Goal: Information Seeking & Learning: Learn about a topic

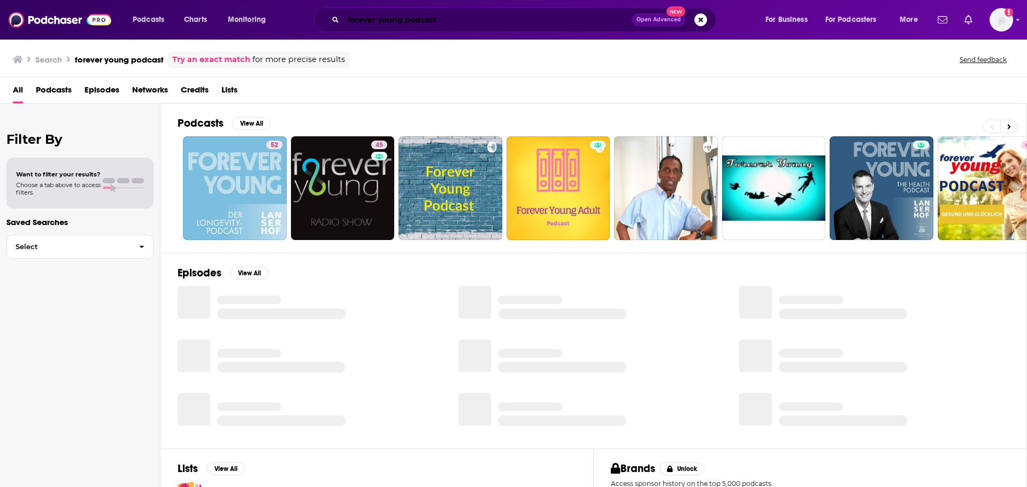
click at [473, 20] on input "forever young podcast" at bounding box center [487, 19] width 288 height 17
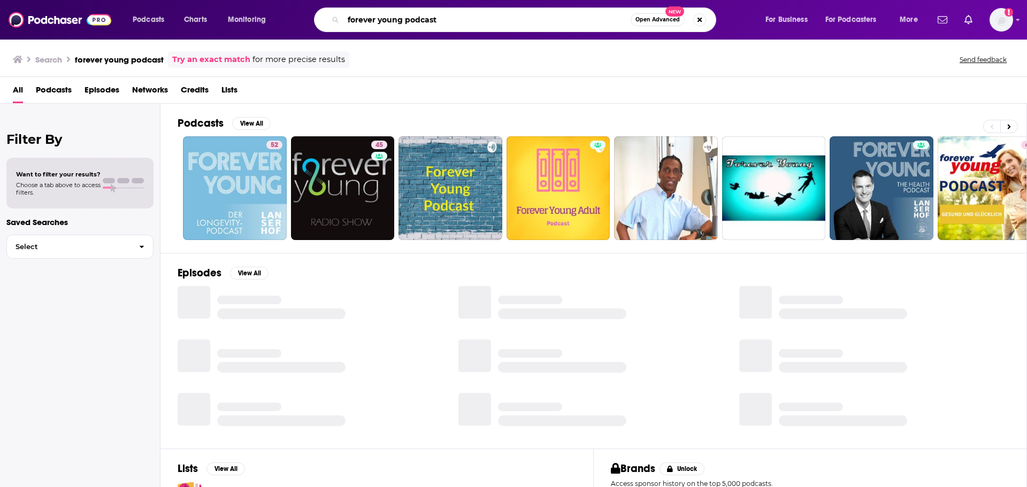
click at [473, 20] on input "forever young podcast" at bounding box center [486, 19] width 287 height 17
type input "forever young"
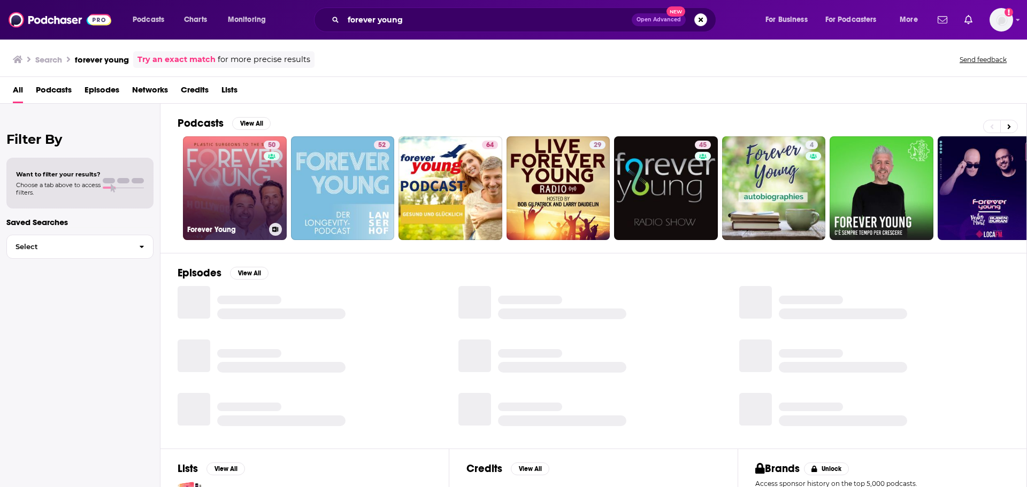
click at [242, 178] on link "50 Forever Young" at bounding box center [235, 188] width 104 height 104
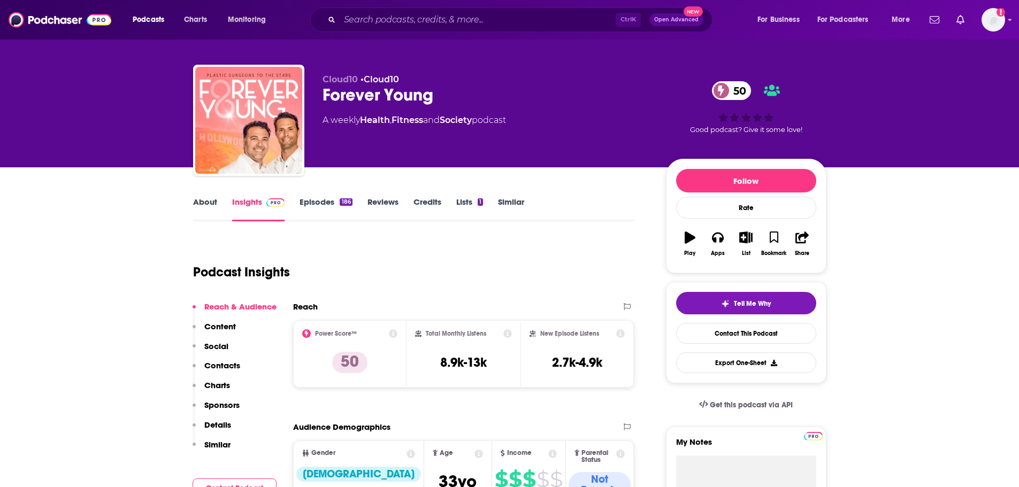
scroll to position [107, 0]
